Goal: Task Accomplishment & Management: Use online tool/utility

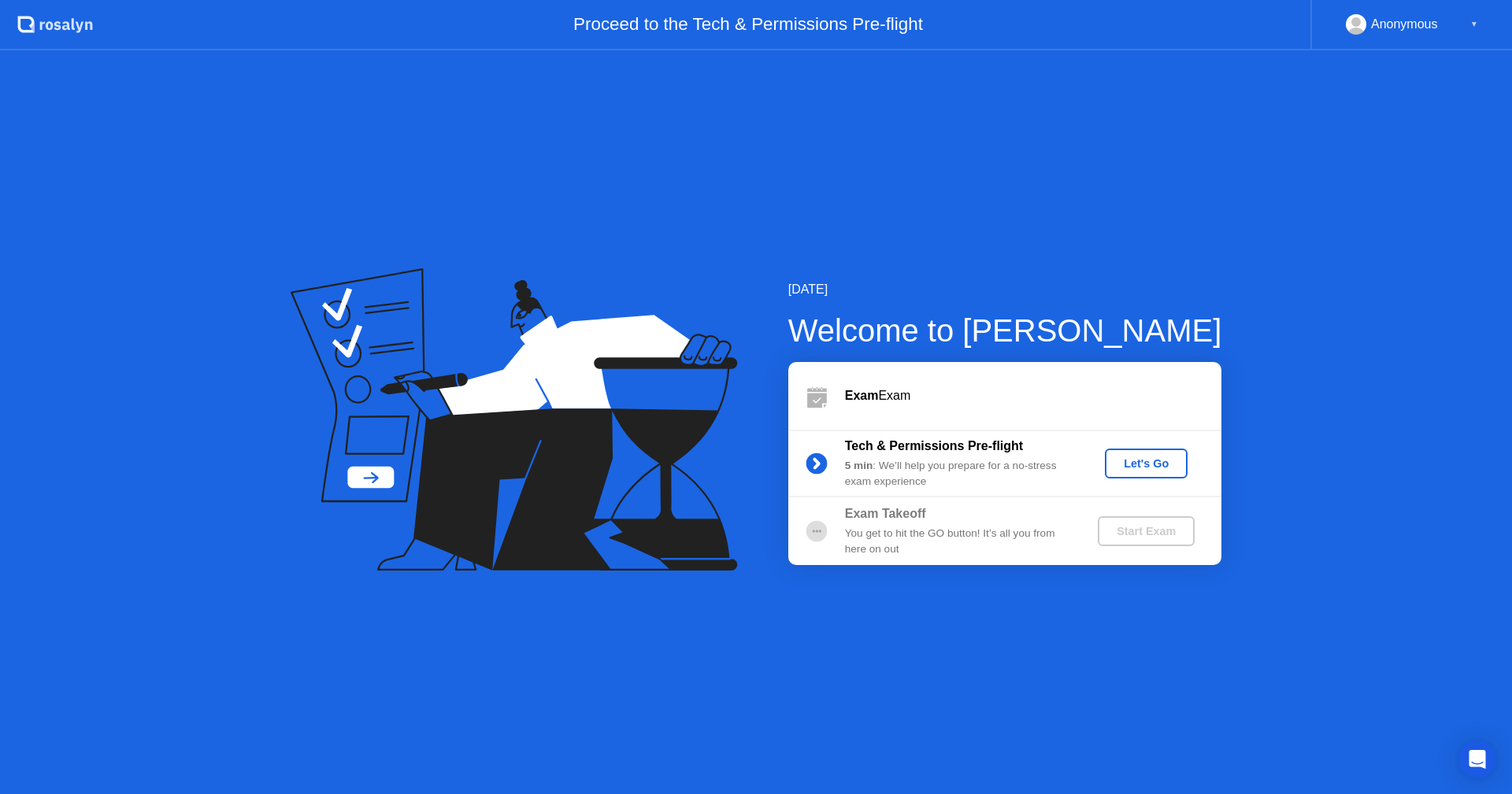
click at [1129, 467] on div "Let's Go" at bounding box center [1145, 464] width 70 height 13
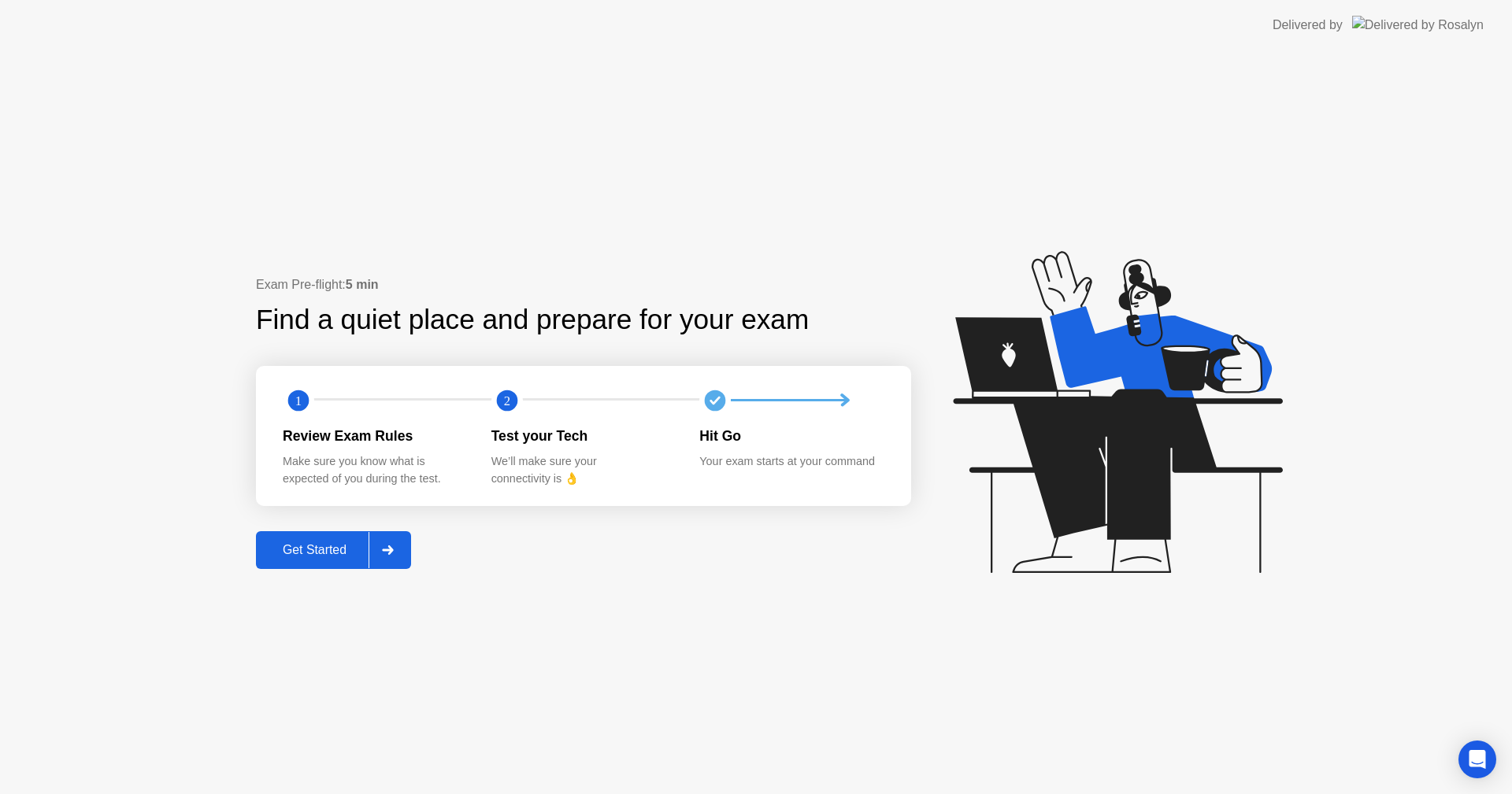
click at [331, 555] on div "Get Started" at bounding box center [314, 550] width 108 height 14
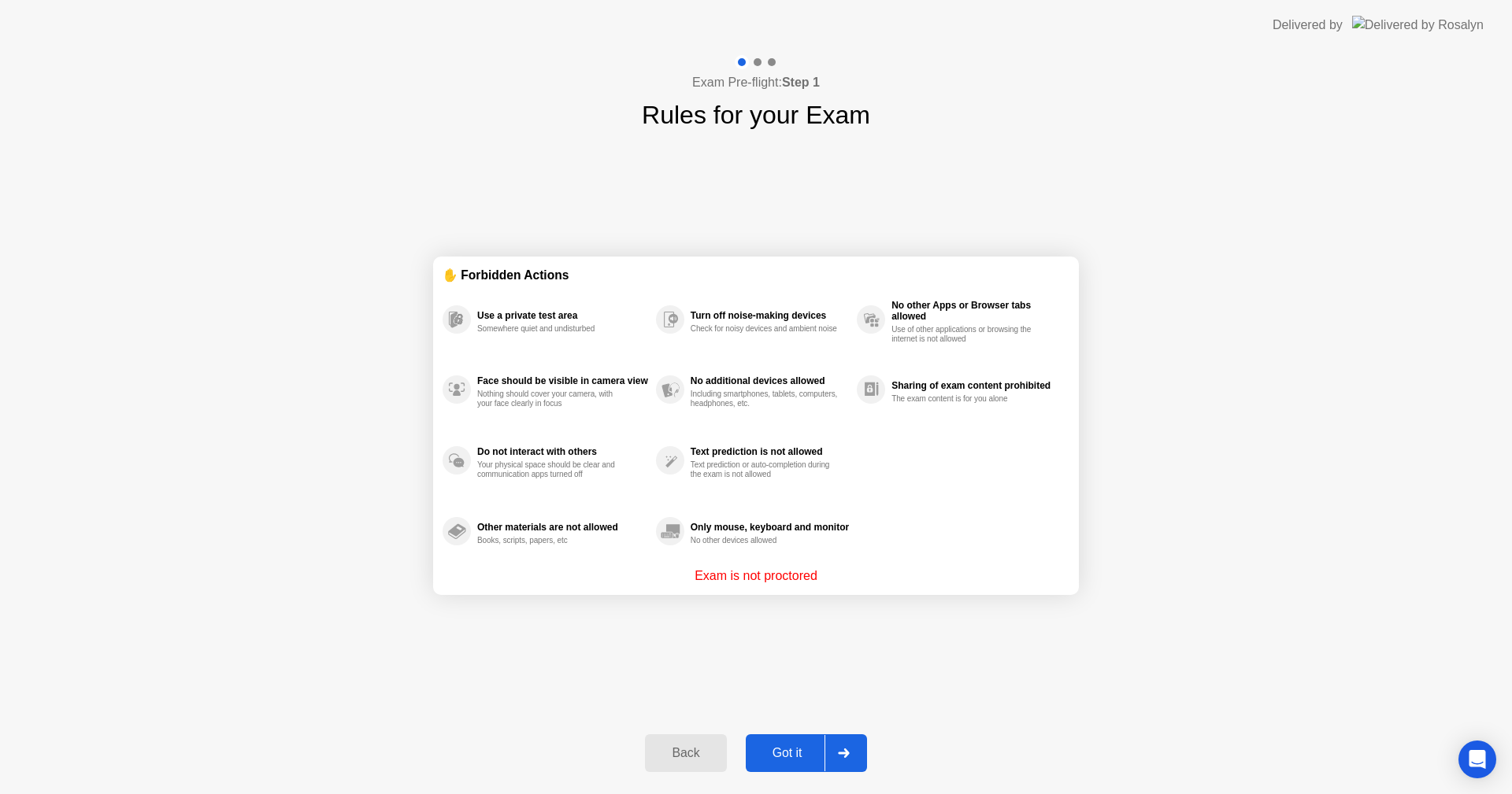
click at [784, 747] on div "Got it" at bounding box center [788, 754] width 74 height 14
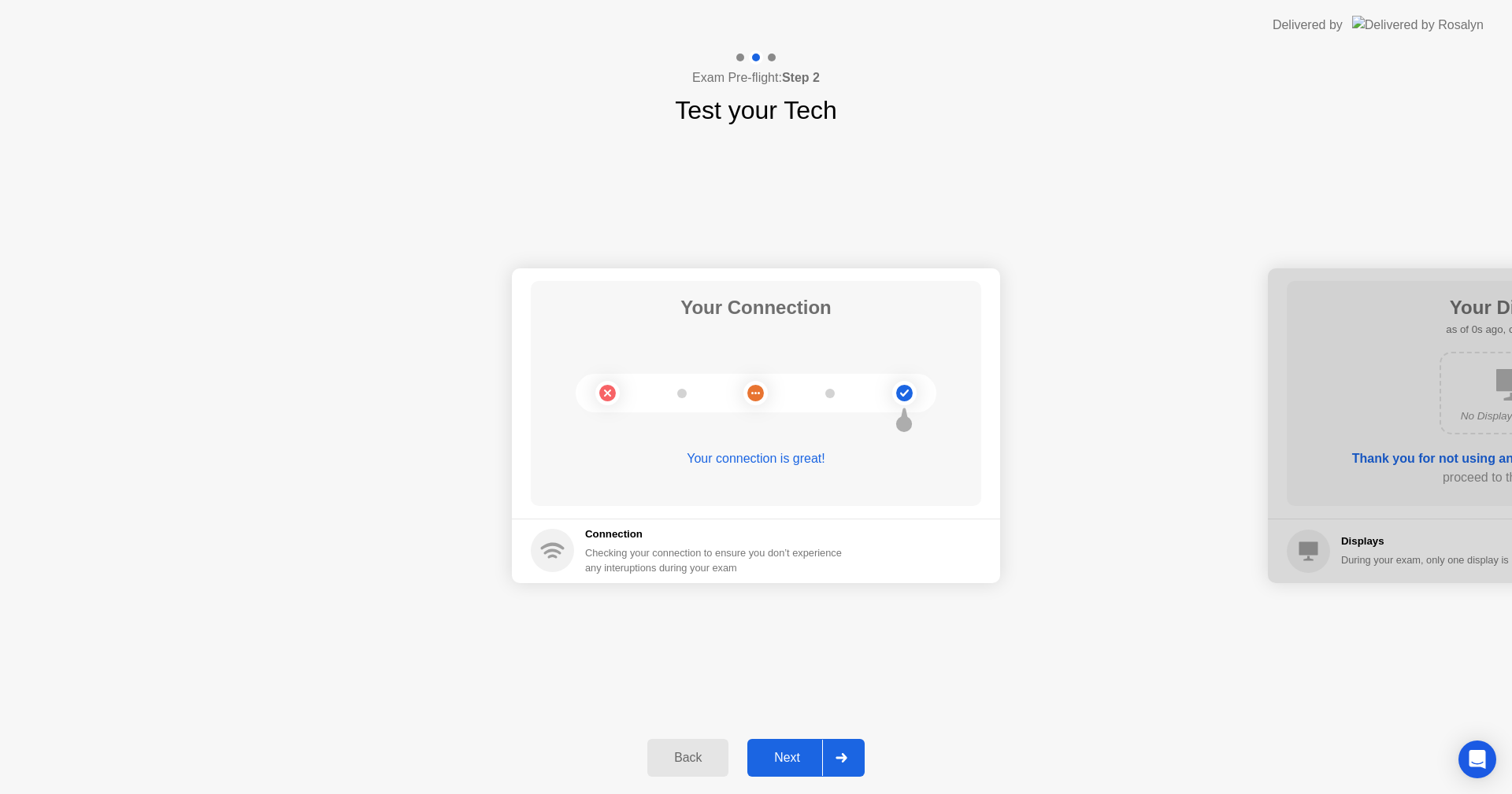
click at [797, 757] on div "Next" at bounding box center [787, 759] width 70 height 14
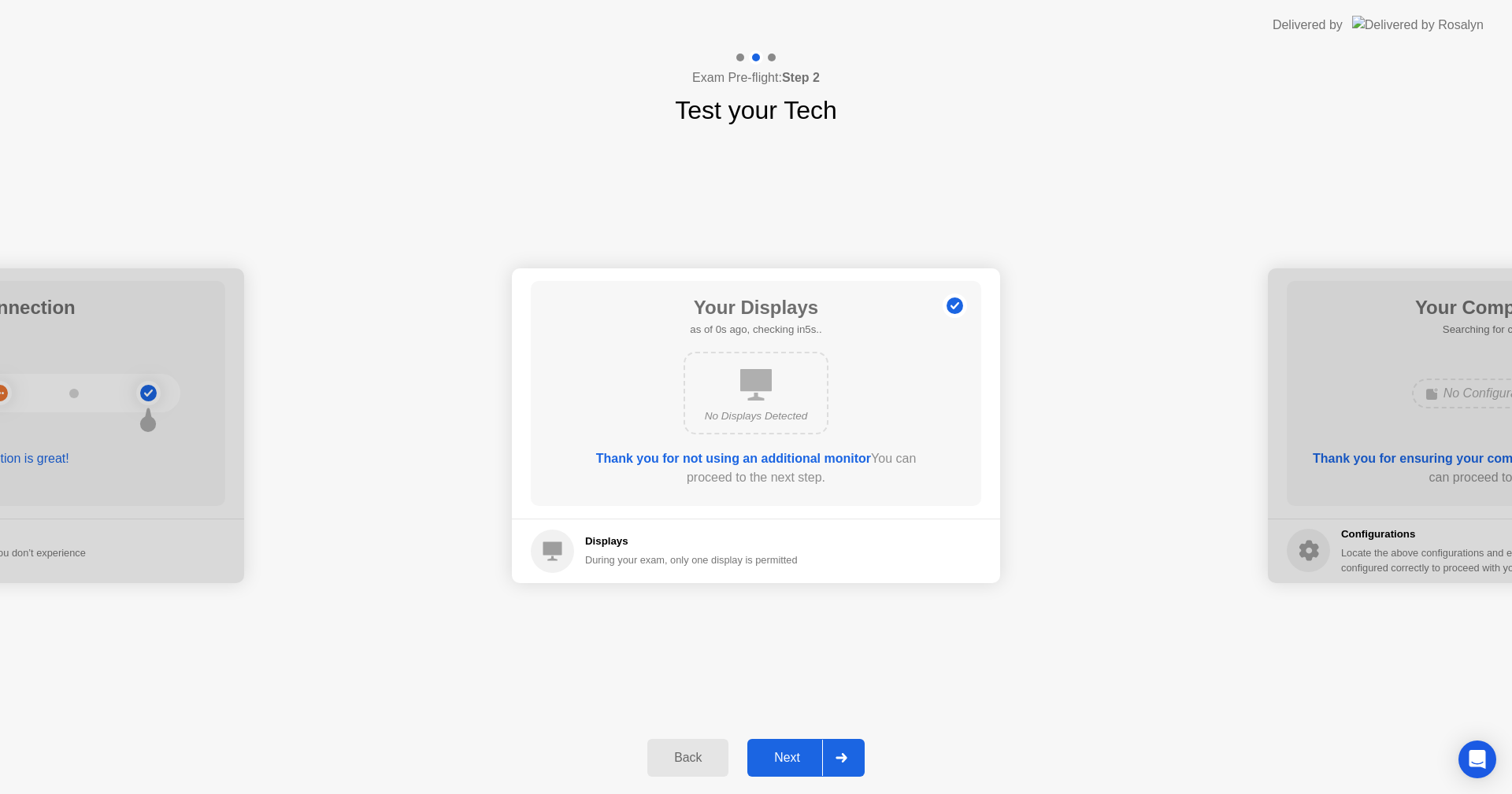
click at [797, 757] on div "Next" at bounding box center [787, 759] width 70 height 14
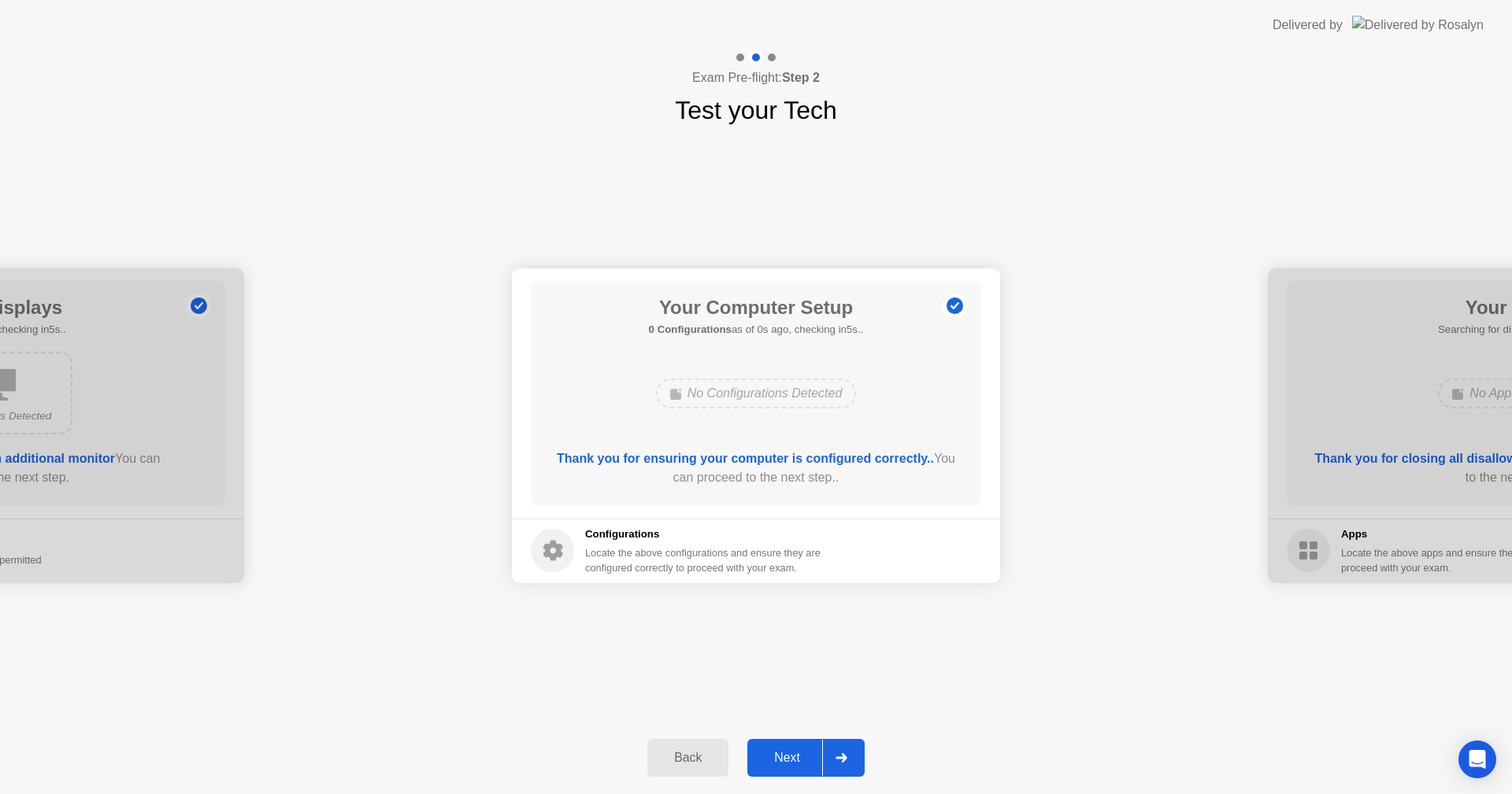
click at [808, 758] on div "Next" at bounding box center [787, 759] width 70 height 14
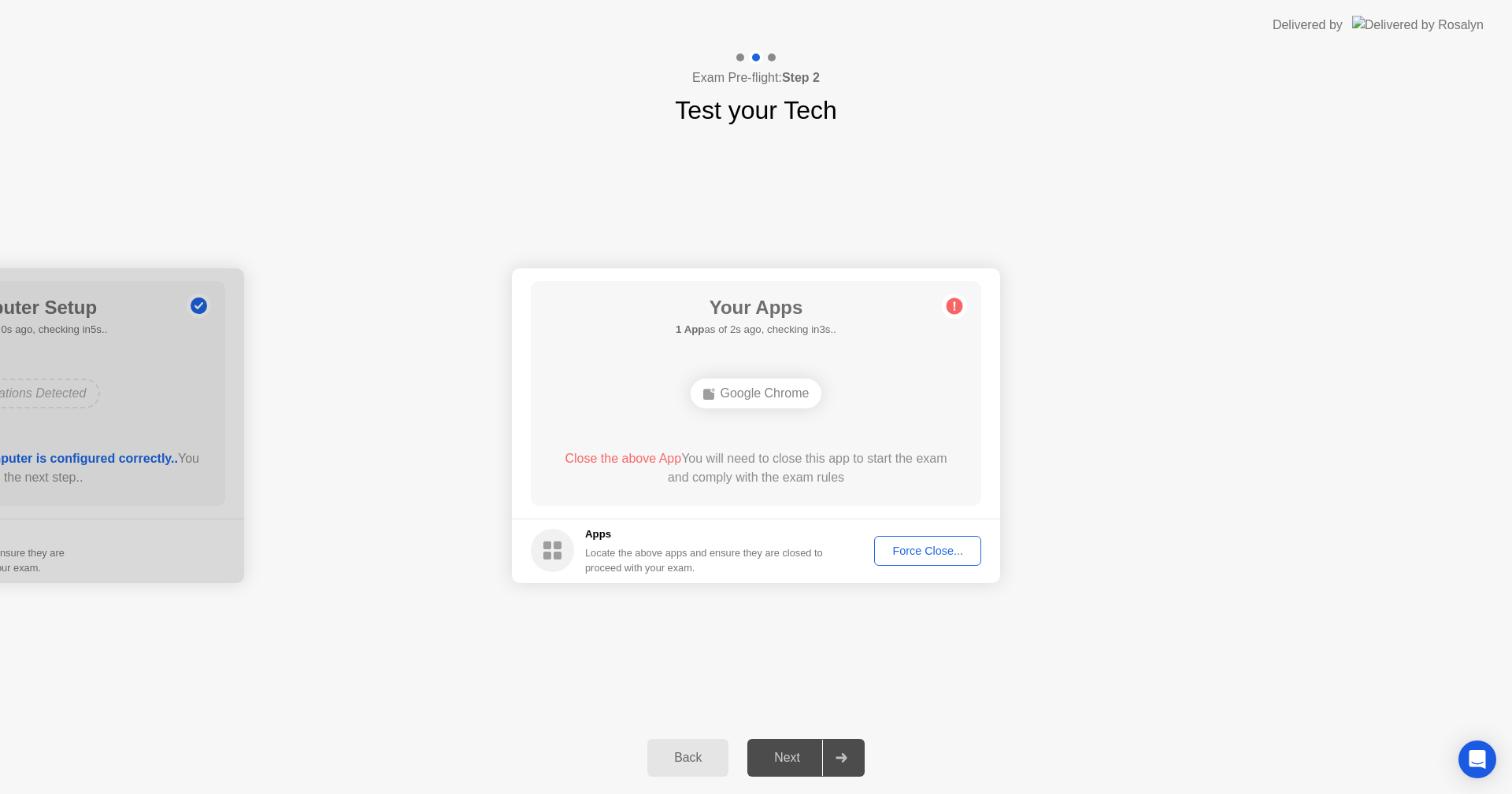
click at [745, 388] on div "Google Chrome" at bounding box center [756, 393] width 132 height 30
click at [909, 550] on div "Force Close..." at bounding box center [928, 551] width 96 height 13
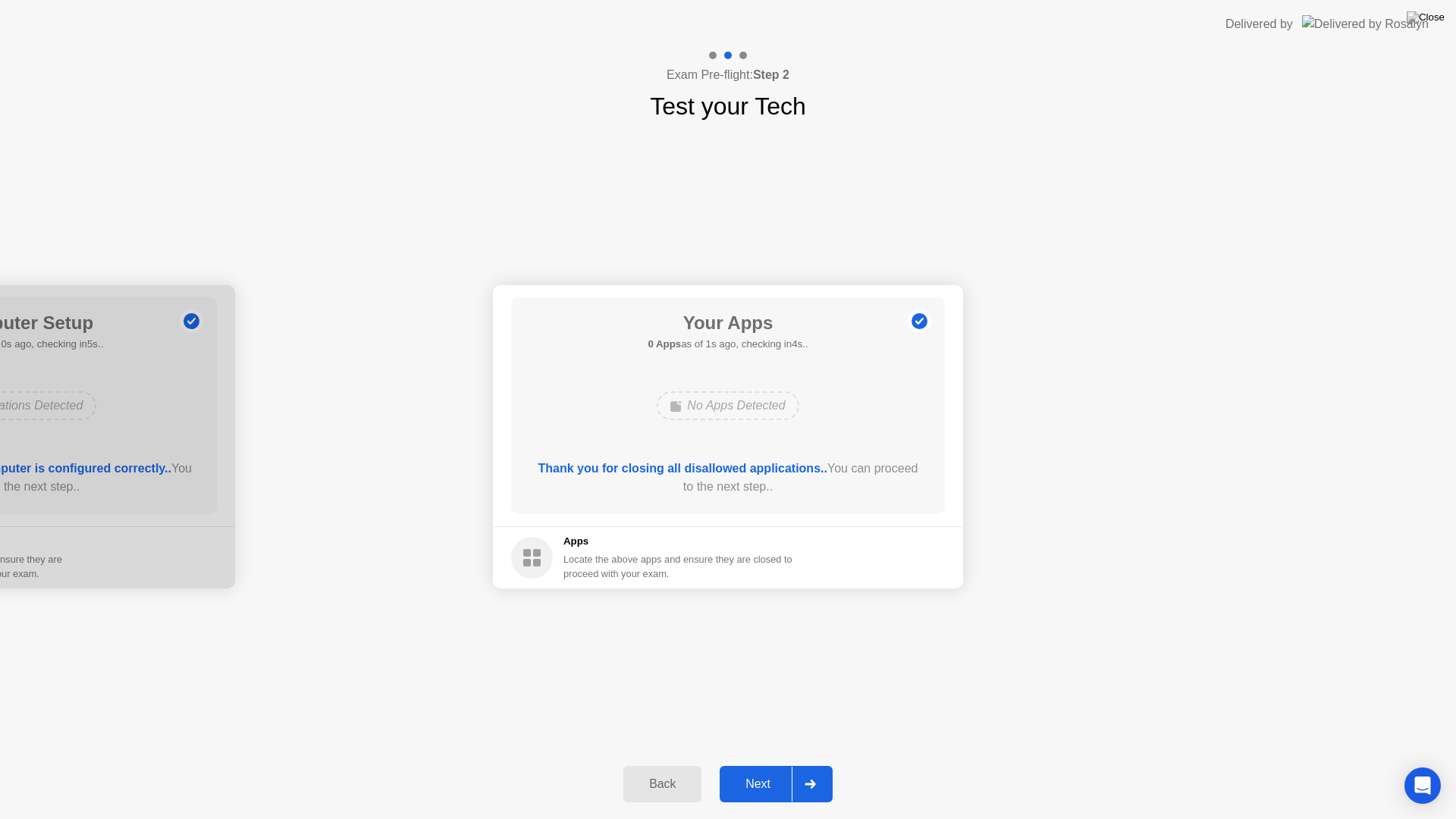
click at [772, 764] on div "Back Next" at bounding box center [728, 784] width 1456 height 70
click at [770, 764] on div "Next" at bounding box center [758, 784] width 67 height 14
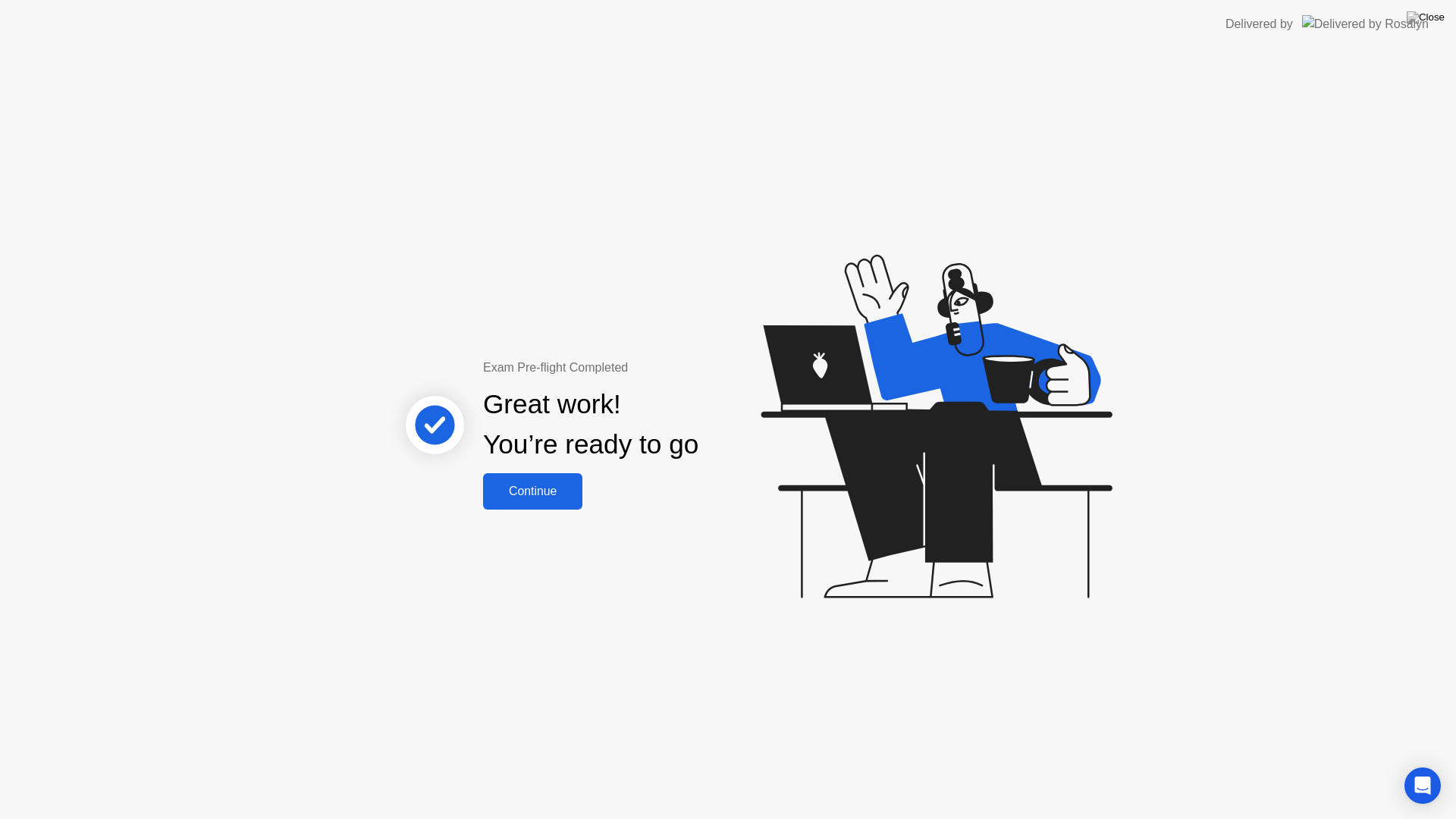
click at [522, 499] on div "Continue" at bounding box center [533, 492] width 91 height 14
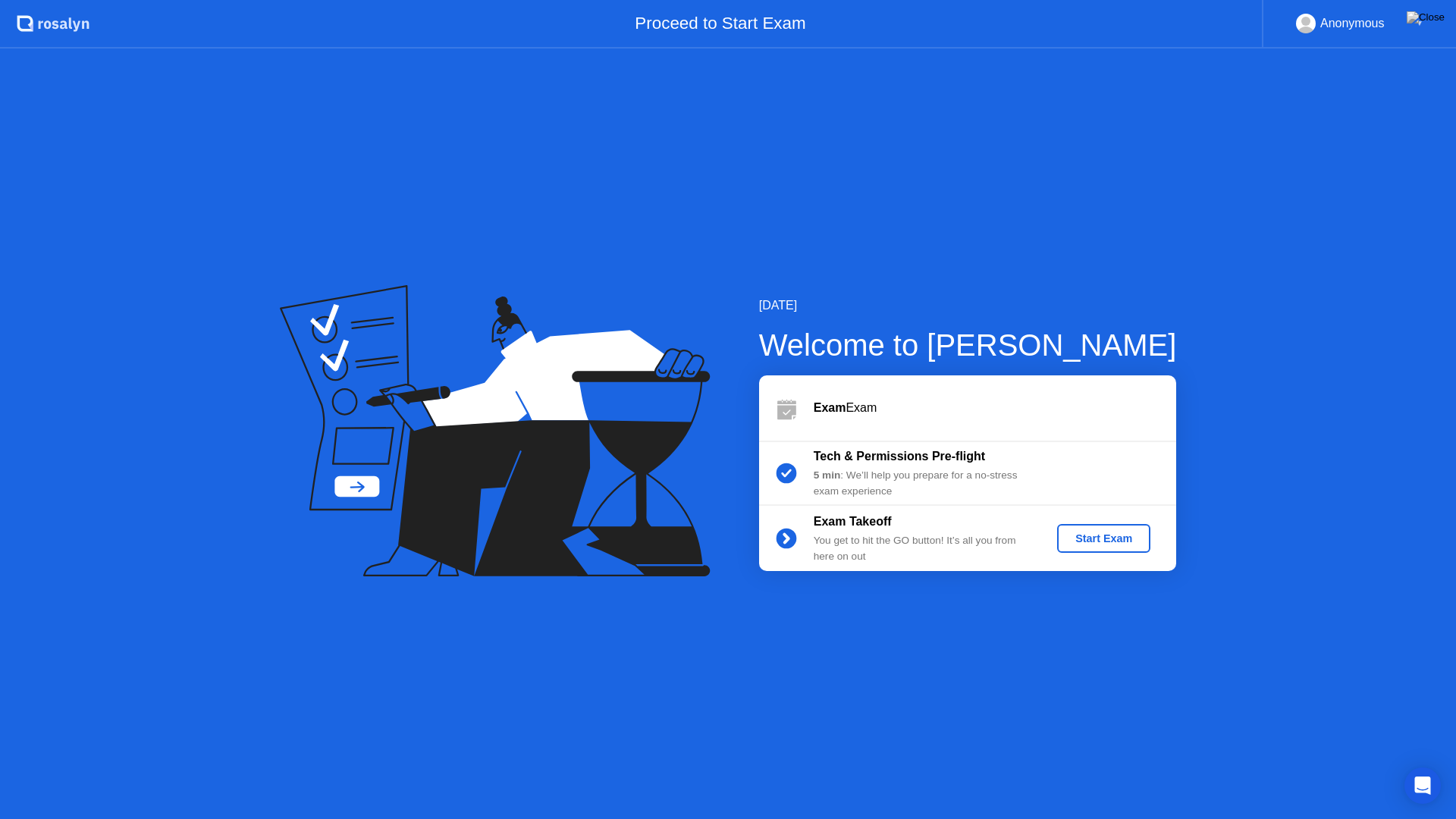
click at [1101, 535] on div "Start Exam" at bounding box center [1103, 539] width 81 height 12
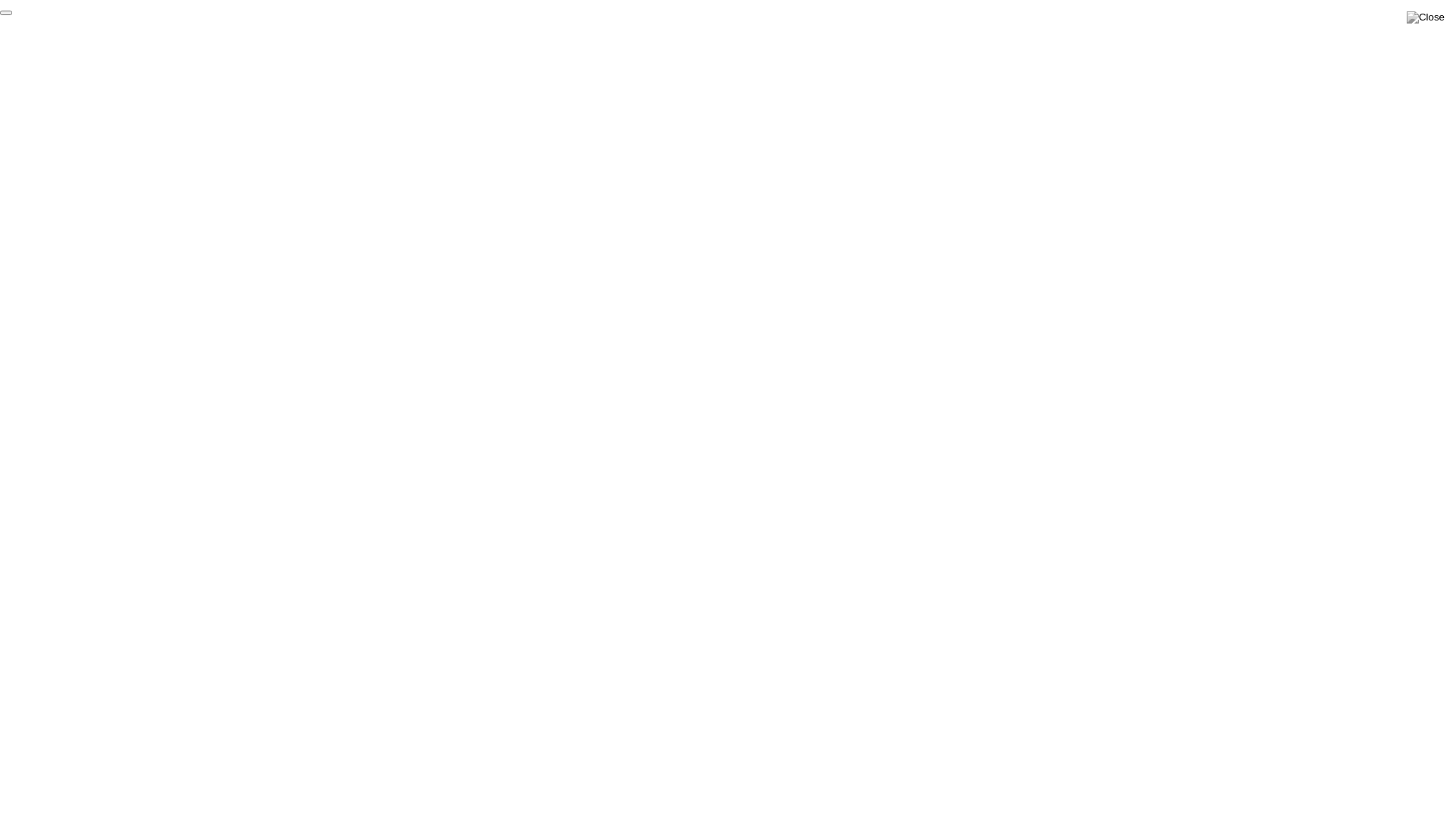
click div "End Proctoring Session"
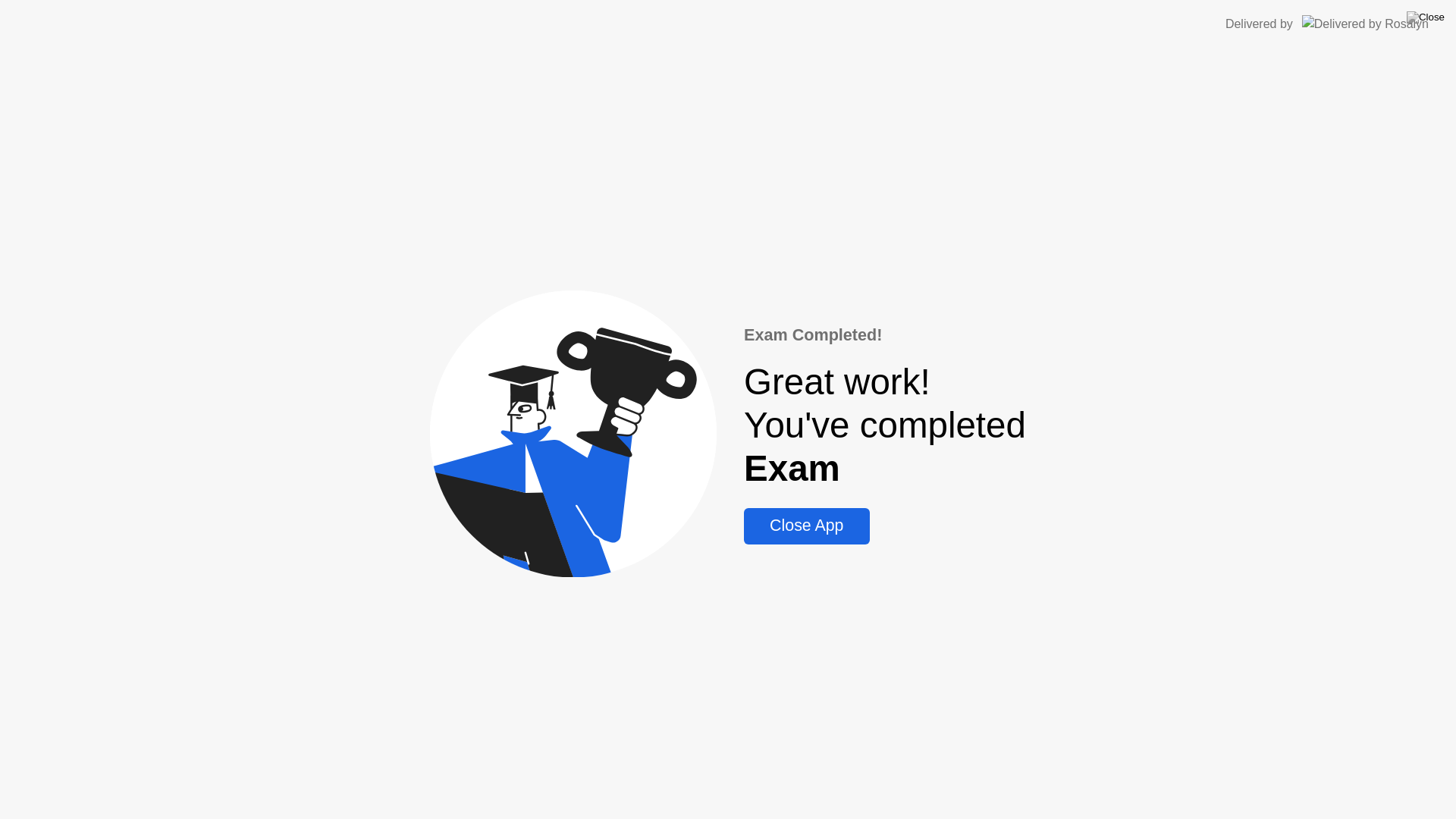
click at [805, 530] on div "Close App" at bounding box center [807, 526] width 116 height 19
